Goal: Navigation & Orientation: Find specific page/section

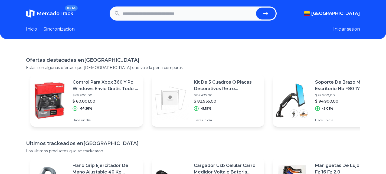
click at [357, 32] on button "Iniciar sesion" at bounding box center [347, 29] width 27 height 7
click at [61, 30] on link "Sincronizacion" at bounding box center [59, 29] width 31 height 7
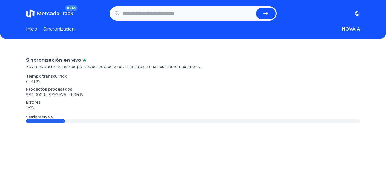
click at [30, 28] on link "Inicio" at bounding box center [31, 29] width 11 height 7
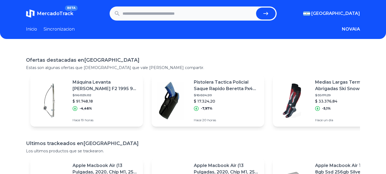
click at [91, 59] on h1 "Ofertas destacadas en [GEOGRAPHIC_DATA]" at bounding box center [193, 60] width 334 height 8
click at [103, 140] on main "Ofertas destacadas en [GEOGRAPHIC_DATA] Estas son algunas ofertas que [DEMOGRAP…" at bounding box center [193, 135] width 334 height 158
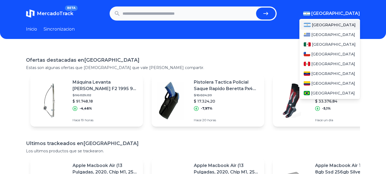
click at [350, 14] on span "[GEOGRAPHIC_DATA]" at bounding box center [336, 13] width 49 height 7
click at [327, 82] on span "[GEOGRAPHIC_DATA]" at bounding box center [334, 83] width 44 height 5
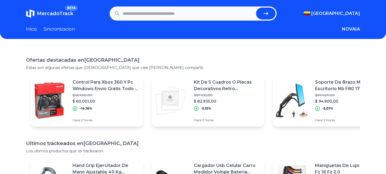
click at [186, 12] on input "text" at bounding box center [188, 14] width 131 height 12
